Goal: Transaction & Acquisition: Book appointment/travel/reservation

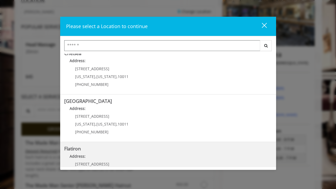
scroll to position [18, 0]
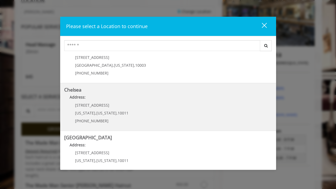
click at [162, 105] on link "Chelsea Address: [STREET_ADDRESS][US_STATE][US_STATE] (917) 639-3902" at bounding box center [168, 106] width 208 height 39
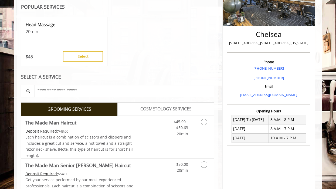
scroll to position [102, 0]
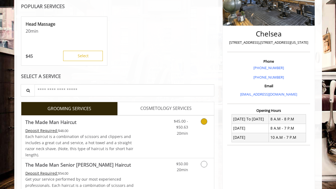
click at [205, 122] on icon "Grooming services" at bounding box center [204, 121] width 6 height 6
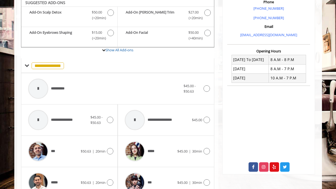
scroll to position [169, 0]
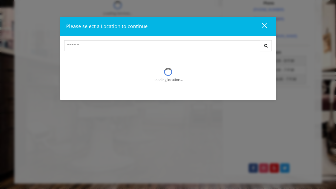
scroll to position [82, 0]
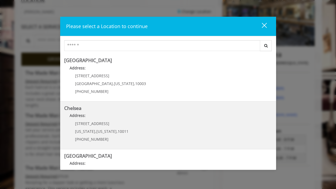
click at [120, 120] on p "Address:" at bounding box center [168, 117] width 208 height 9
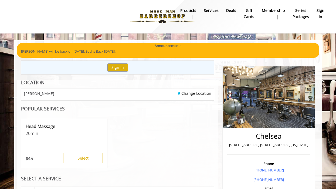
click at [188, 95] on link "Change Location" at bounding box center [195, 93] width 34 height 5
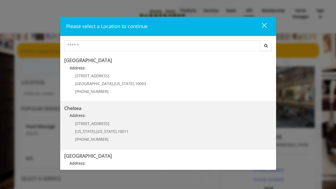
click at [170, 129] on link "Chelsea Address: [STREET_ADDRESS][US_STATE][US_STATE] (917) 639-3902" at bounding box center [168, 125] width 208 height 39
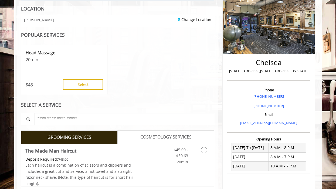
scroll to position [80, 0]
